Goal: Task Accomplishment & Management: Use online tool/utility

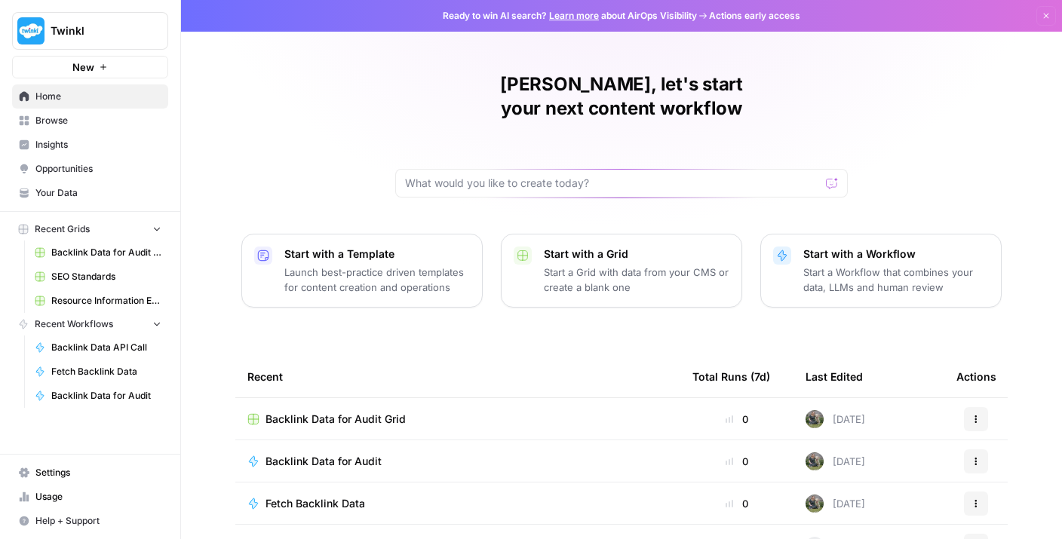
click at [103, 126] on span "Browse" at bounding box center [98, 121] width 126 height 14
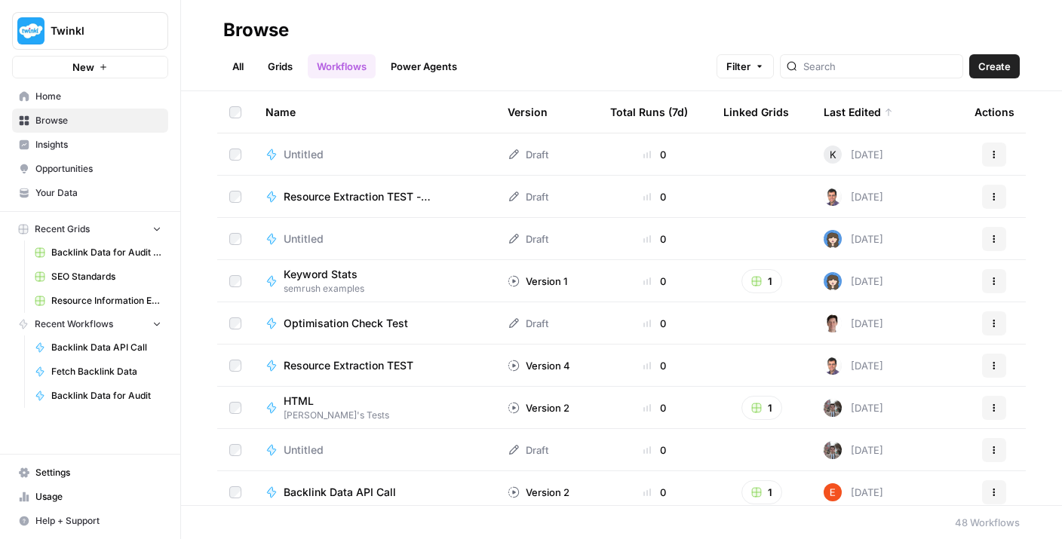
click at [316, 330] on span "Optimisation Check Test" at bounding box center [346, 323] width 124 height 15
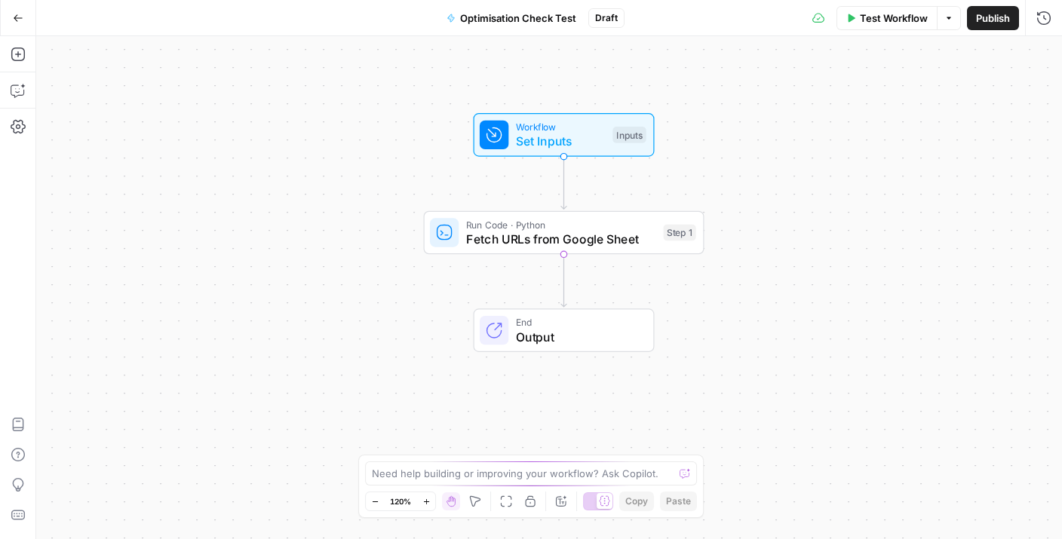
click at [499, 241] on span "Fetch URLs from Google Sheet" at bounding box center [561, 239] width 190 height 18
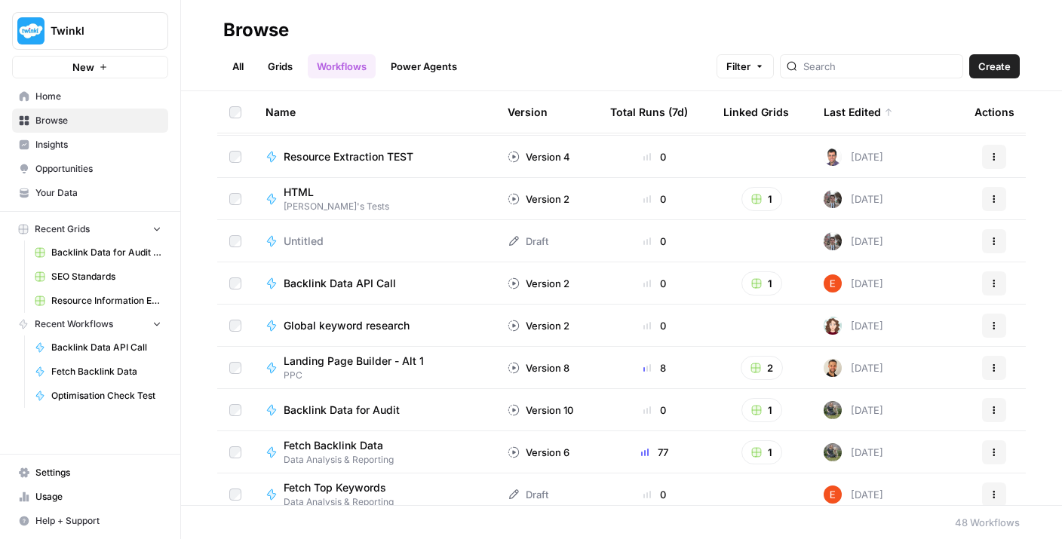
scroll to position [210, 0]
click at [324, 324] on span "Global keyword research" at bounding box center [347, 324] width 126 height 15
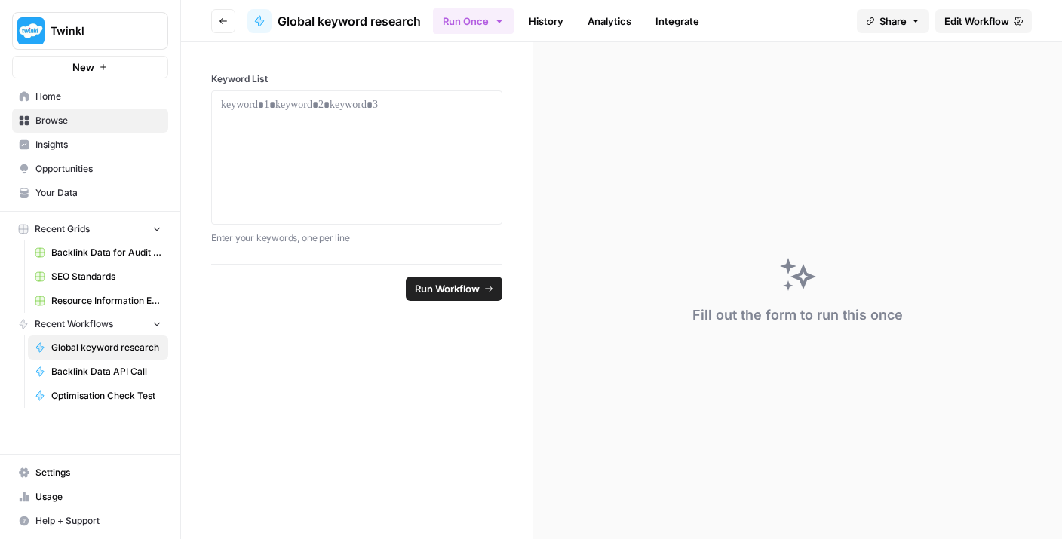
click at [967, 32] on link "Edit Workflow" at bounding box center [983, 21] width 97 height 24
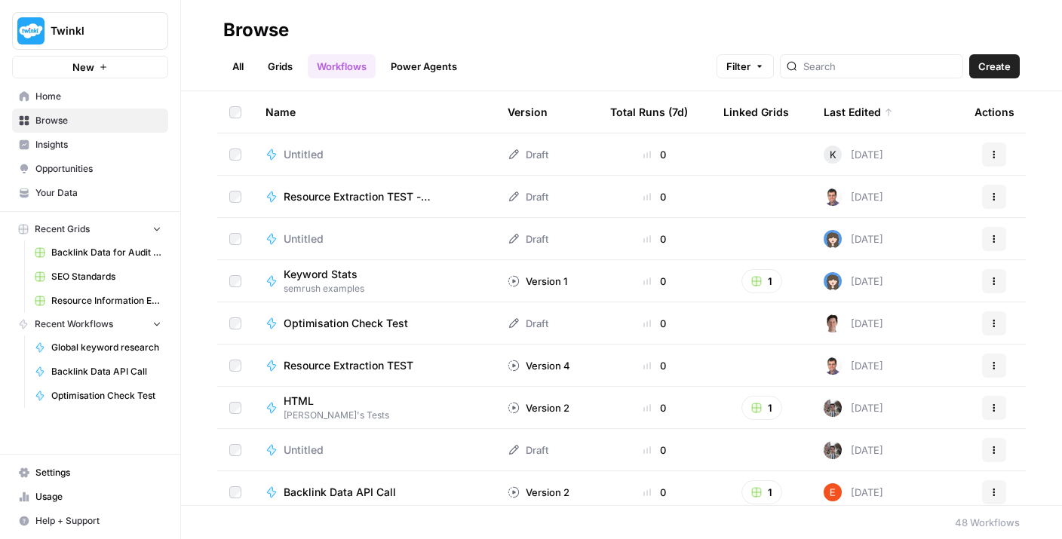
click at [993, 72] on span "Create" at bounding box center [994, 66] width 32 height 15
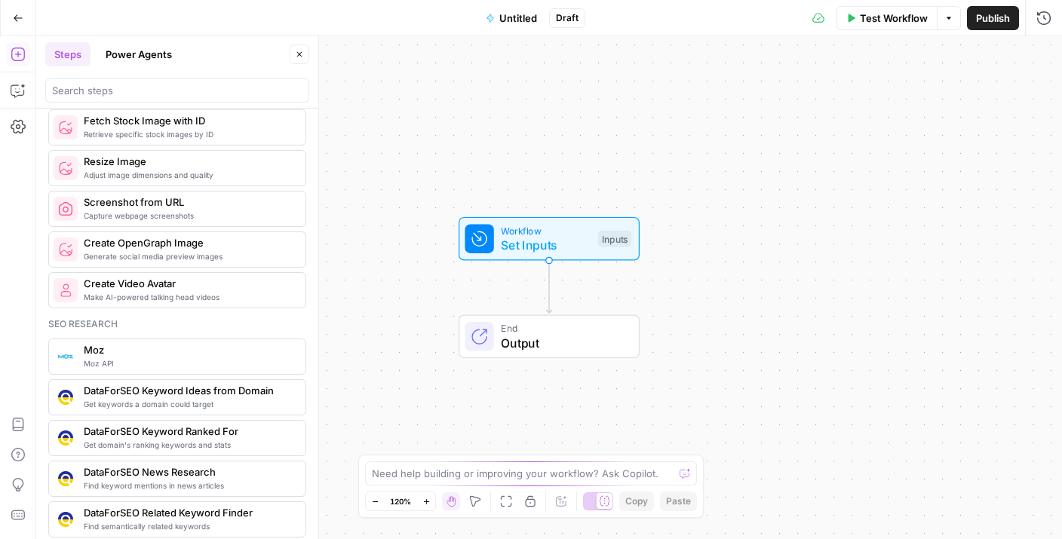
scroll to position [1221, 0]
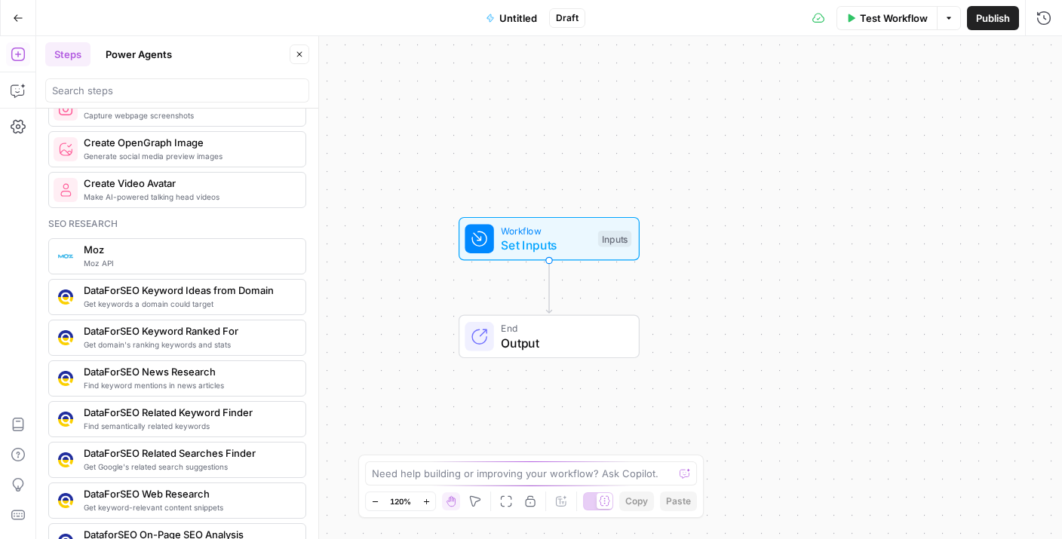
click at [227, 263] on span "Moz API" at bounding box center [189, 263] width 210 height 12
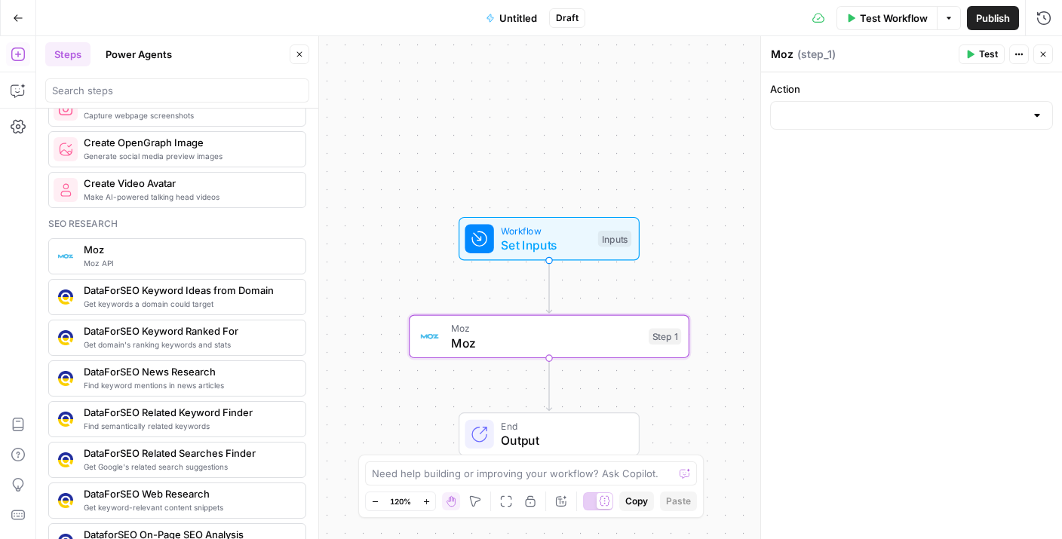
click at [497, 328] on span "Moz" at bounding box center [546, 328] width 190 height 14
click at [854, 125] on div at bounding box center [911, 115] width 283 height 29
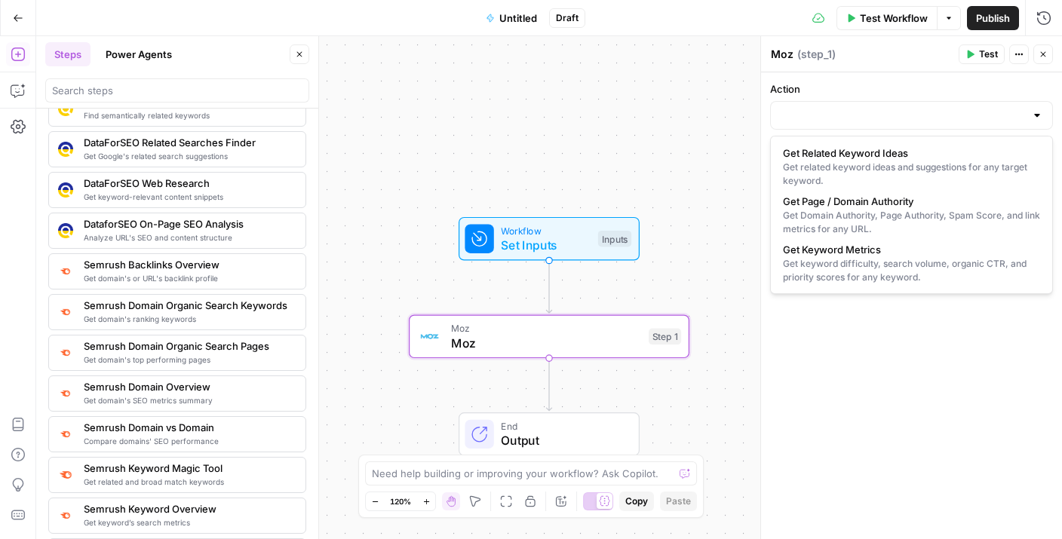
scroll to position [1536, 0]
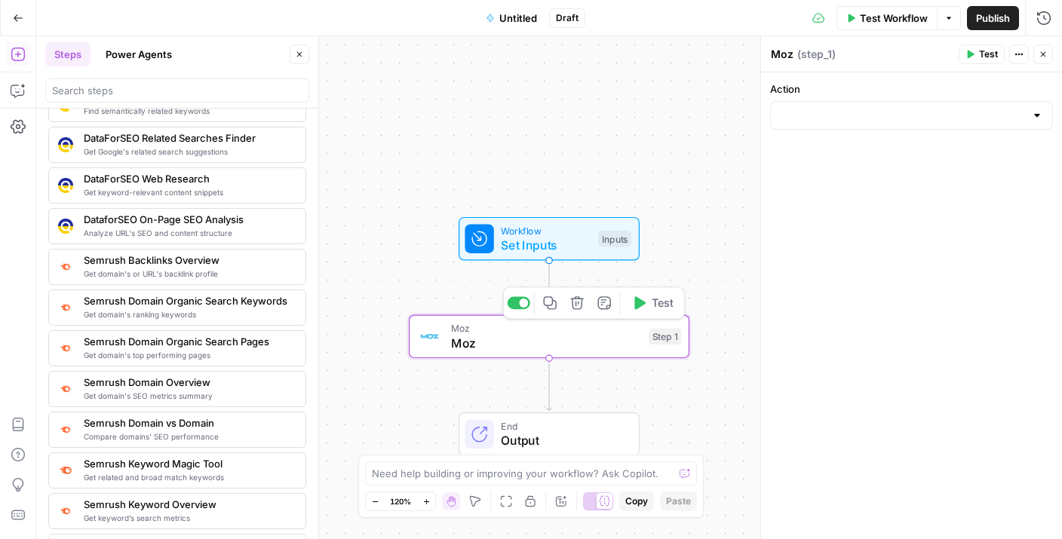
click at [441, 347] on div at bounding box center [429, 336] width 29 height 29
click at [584, 302] on button "Delete step" at bounding box center [577, 302] width 23 height 23
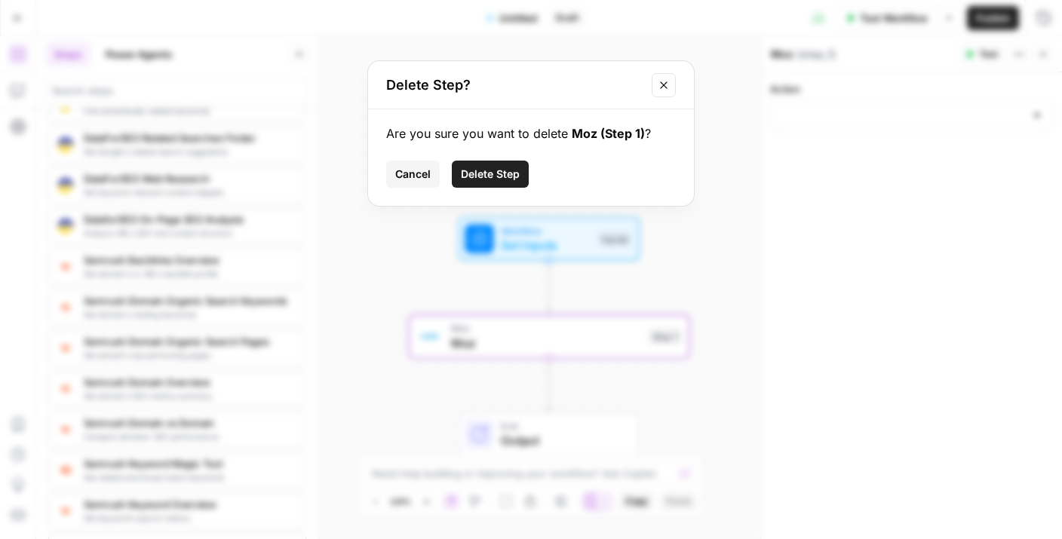
click at [499, 163] on button "Delete Step" at bounding box center [490, 174] width 77 height 27
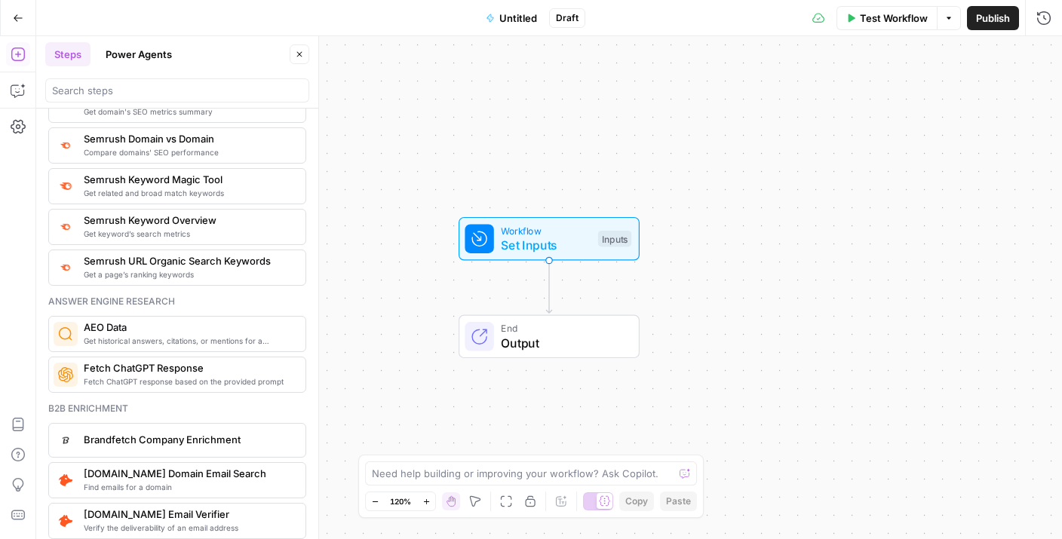
scroll to position [1690, 0]
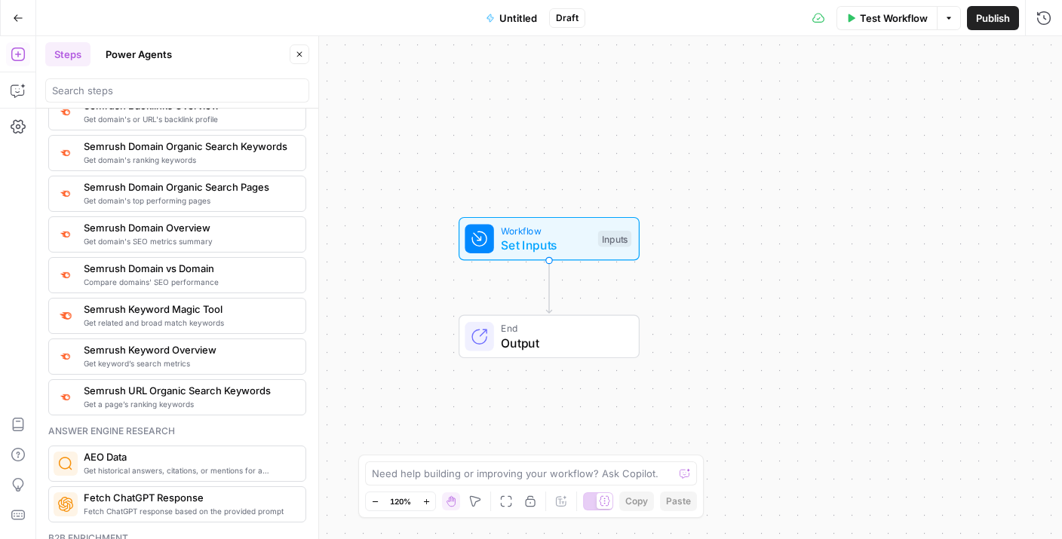
click at [220, 406] on span "Get a page’s ranking keywords" at bounding box center [189, 404] width 210 height 12
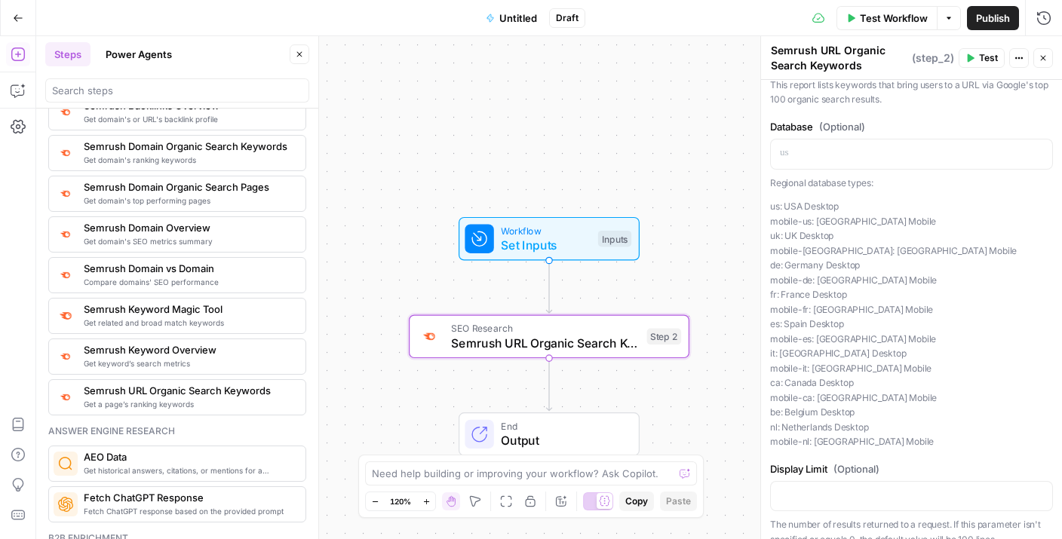
scroll to position [0, 0]
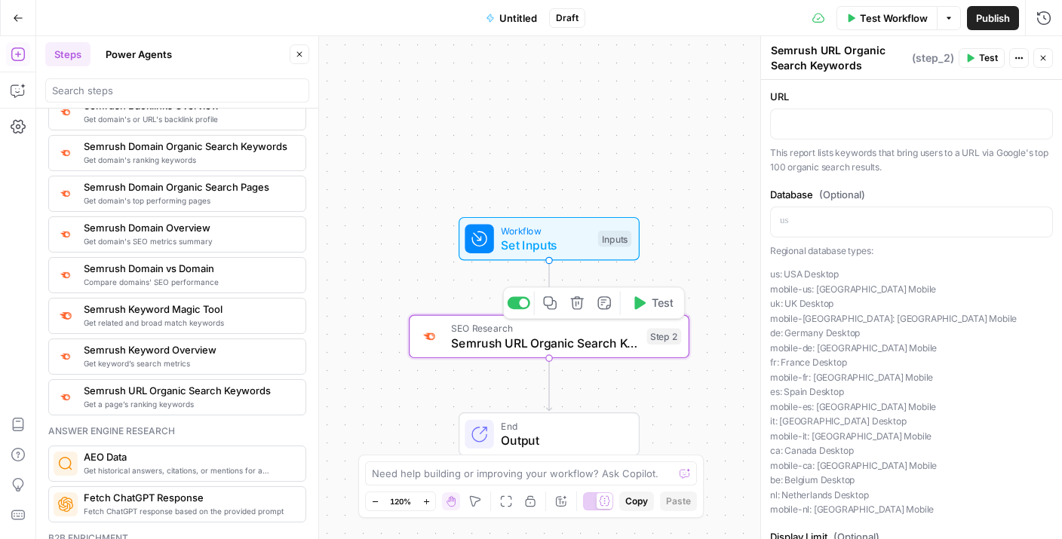
click at [598, 332] on span "SEO Research" at bounding box center [545, 328] width 189 height 14
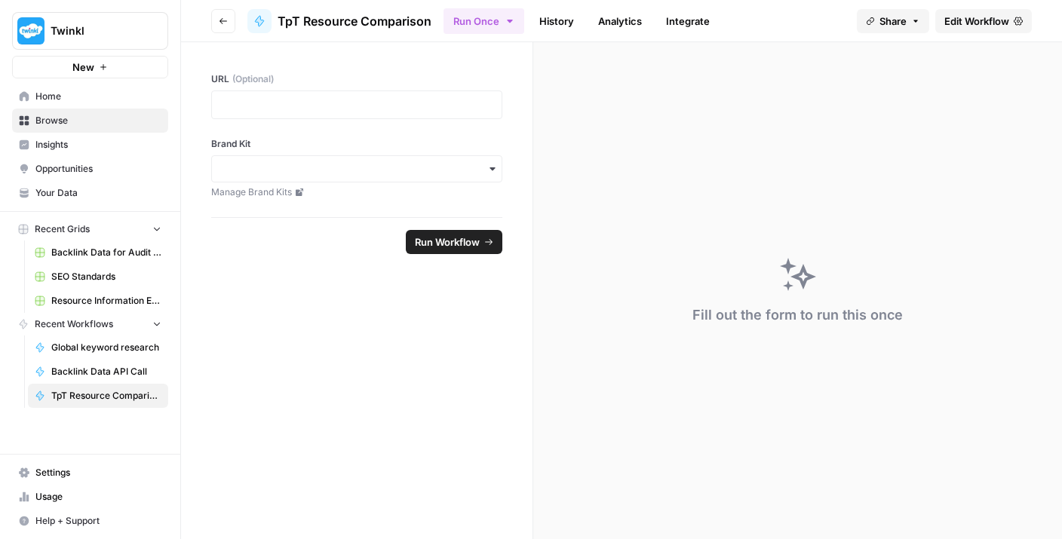
click at [977, 23] on span "Edit Workflow" at bounding box center [976, 21] width 65 height 15
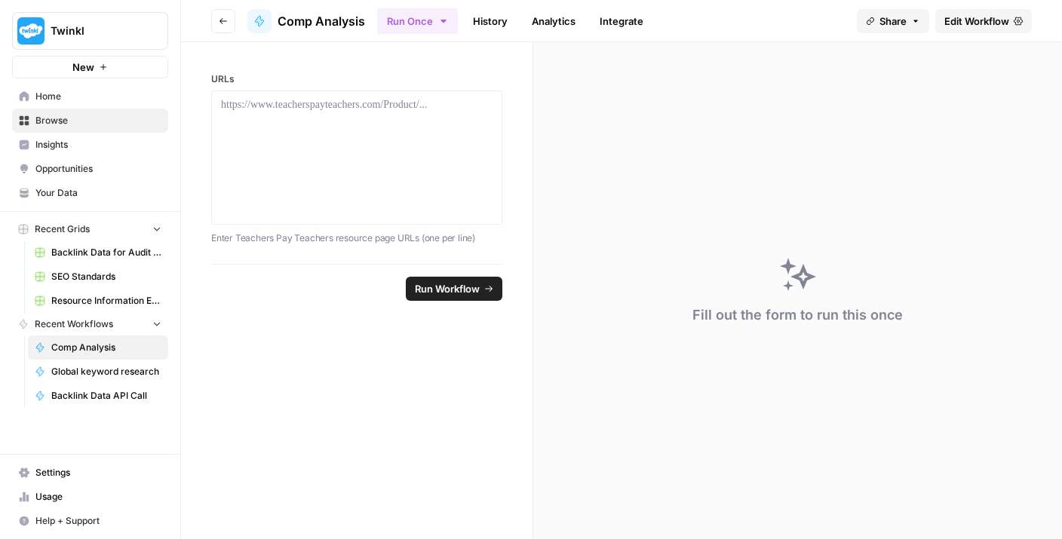
click at [960, 30] on link "Edit Workflow" at bounding box center [983, 21] width 97 height 24
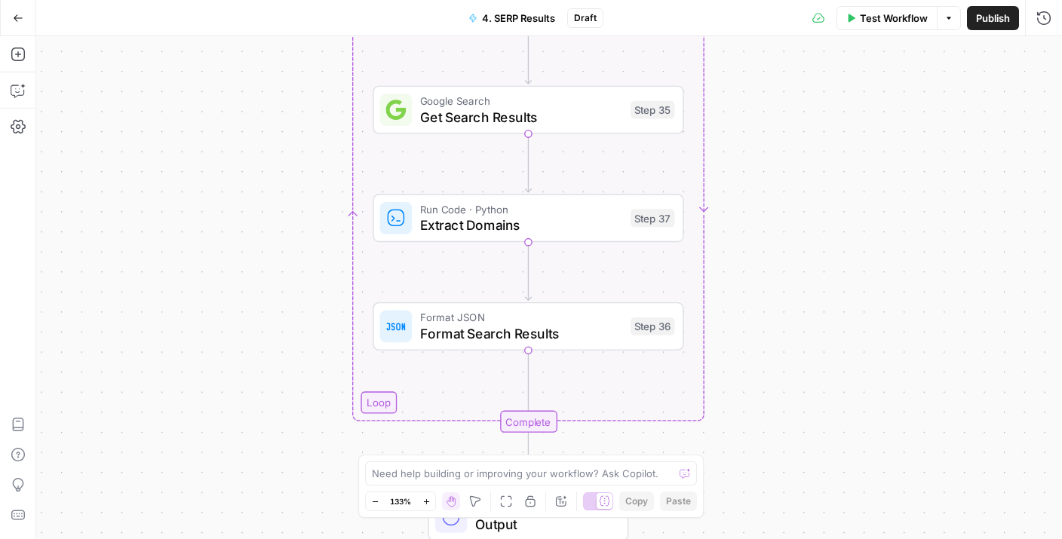
click at [574, 111] on span "Get Search Results" at bounding box center [521, 117] width 203 height 20
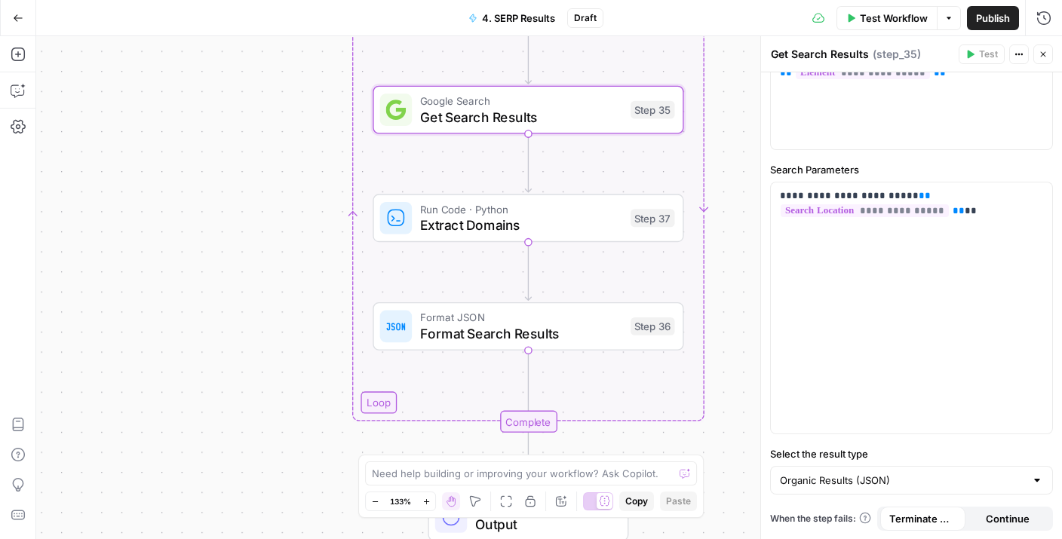
scroll to position [43, 0]
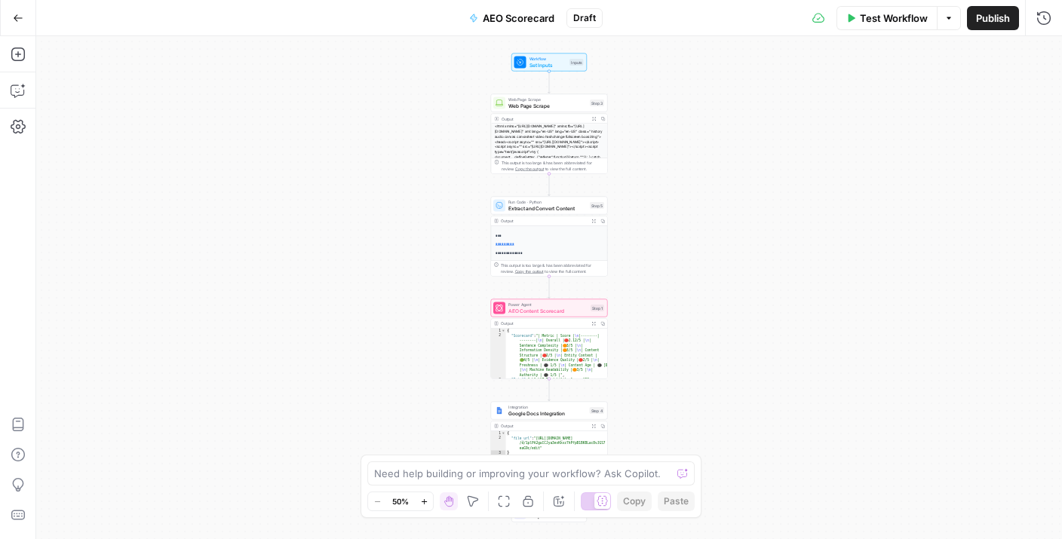
scroll to position [46, 0]
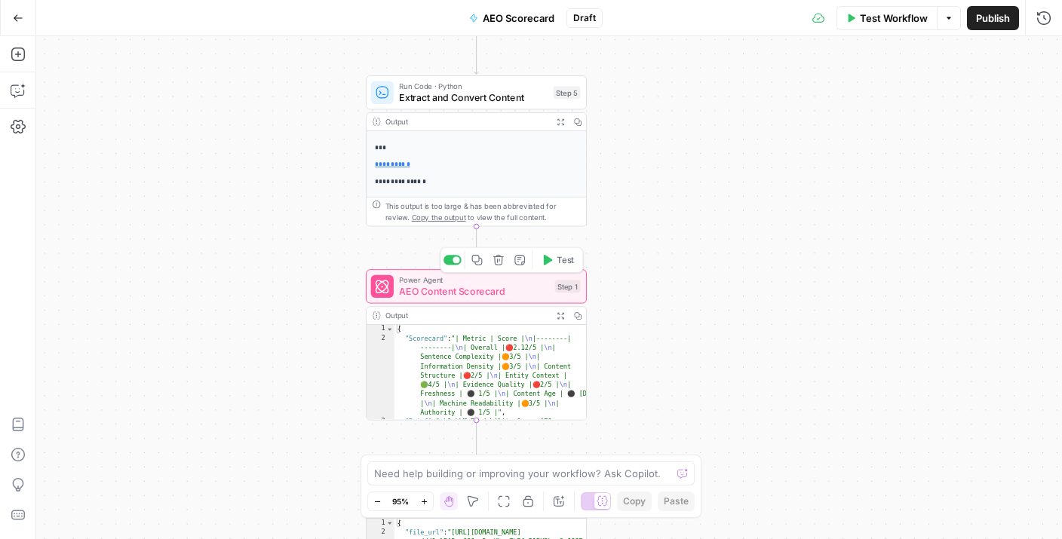
click at [472, 291] on span "AEO Content Scorecard" at bounding box center [473, 291] width 149 height 14
